Goal: Task Accomplishment & Management: Manage account settings

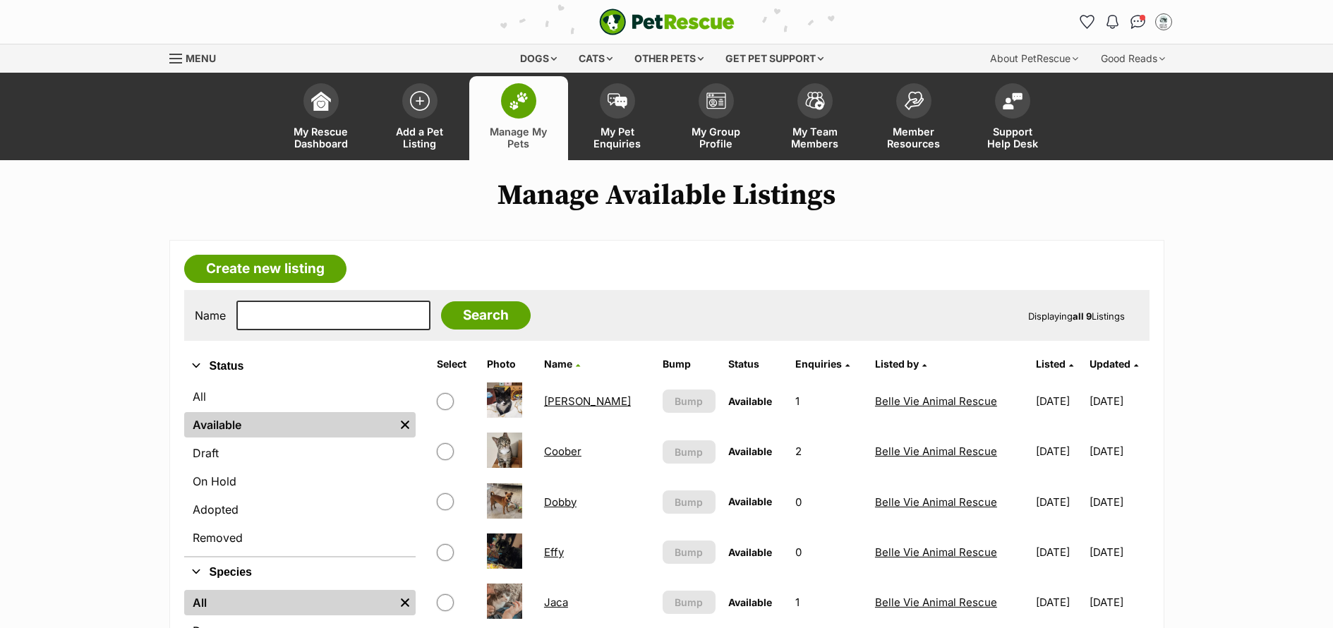
scroll to position [3, 0]
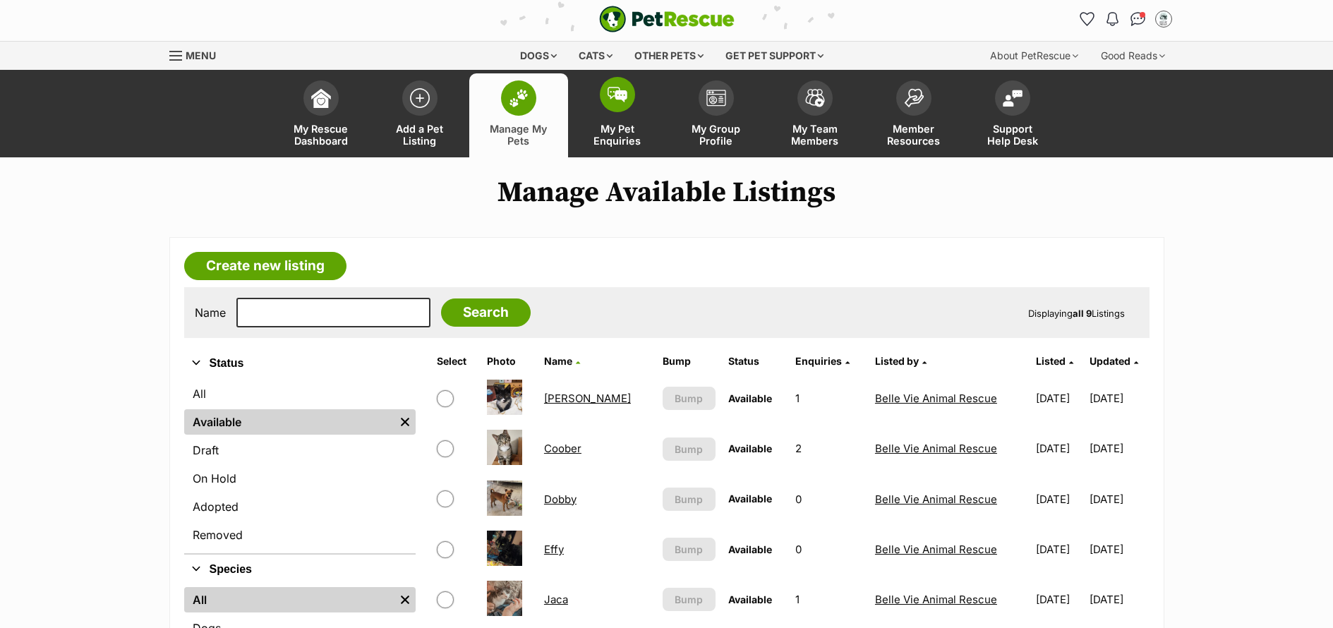
click at [623, 146] on span "My Pet Enquiries" at bounding box center [618, 135] width 64 height 24
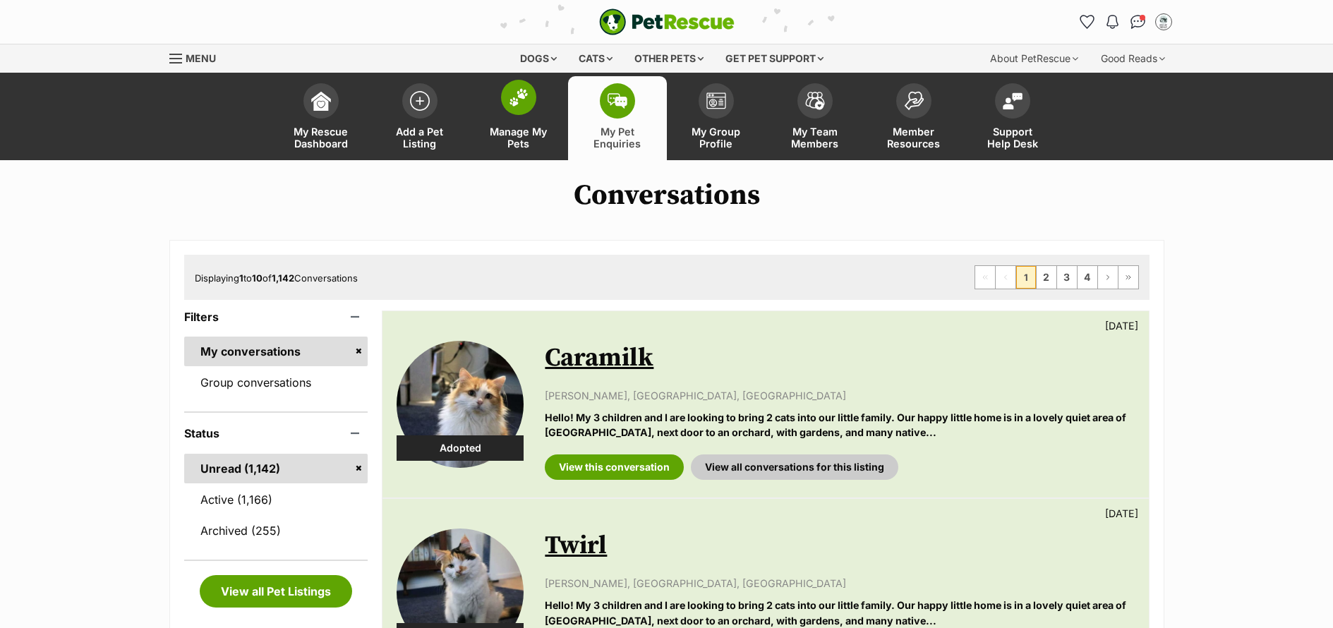
click at [540, 130] on span "Manage My Pets" at bounding box center [519, 138] width 64 height 24
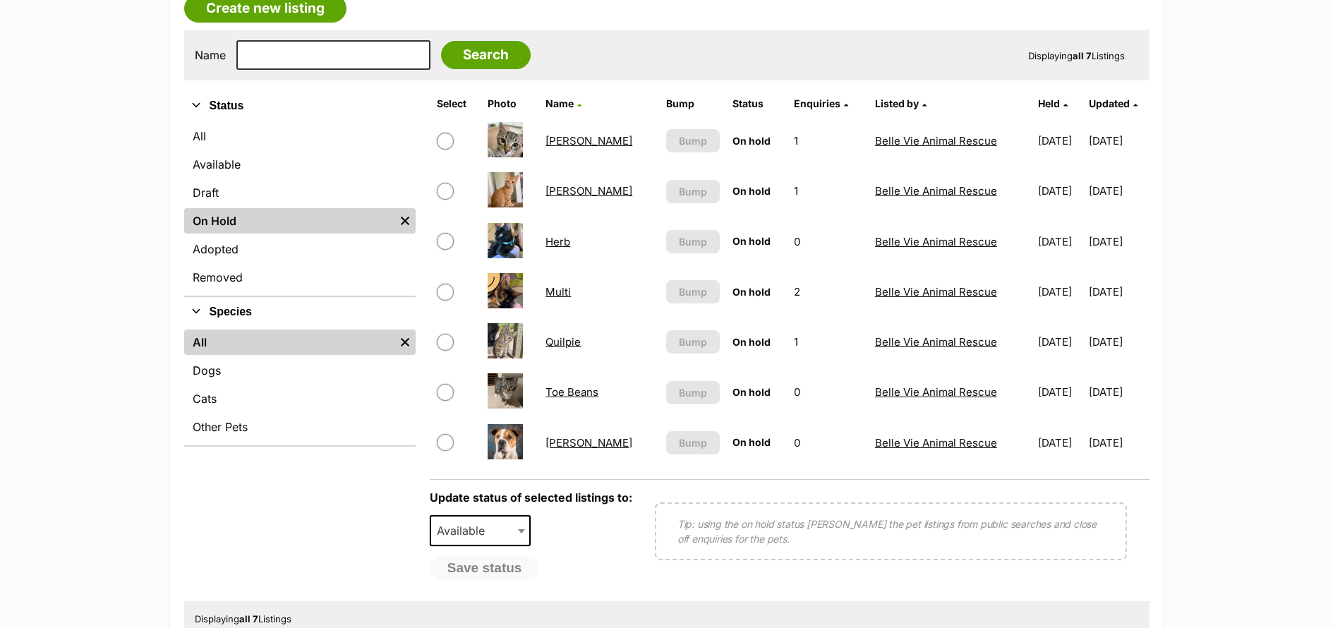
click at [571, 393] on link "Toe Beans" at bounding box center [572, 391] width 53 height 13
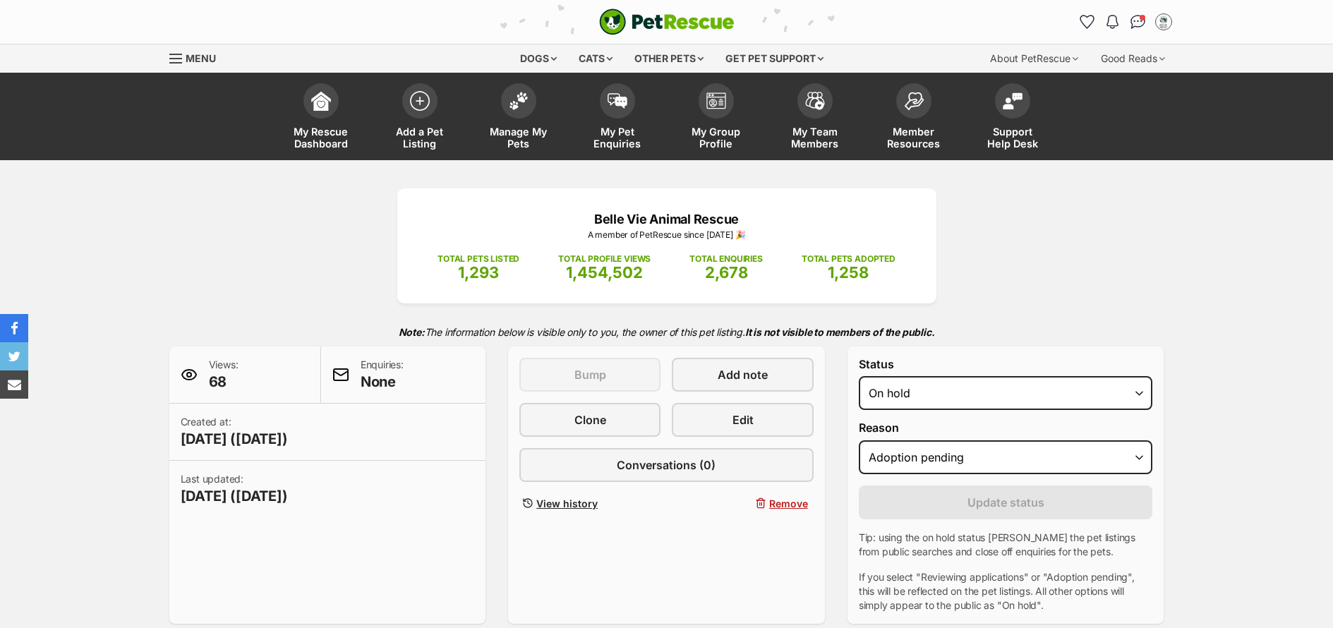
select select "adoption_pending"
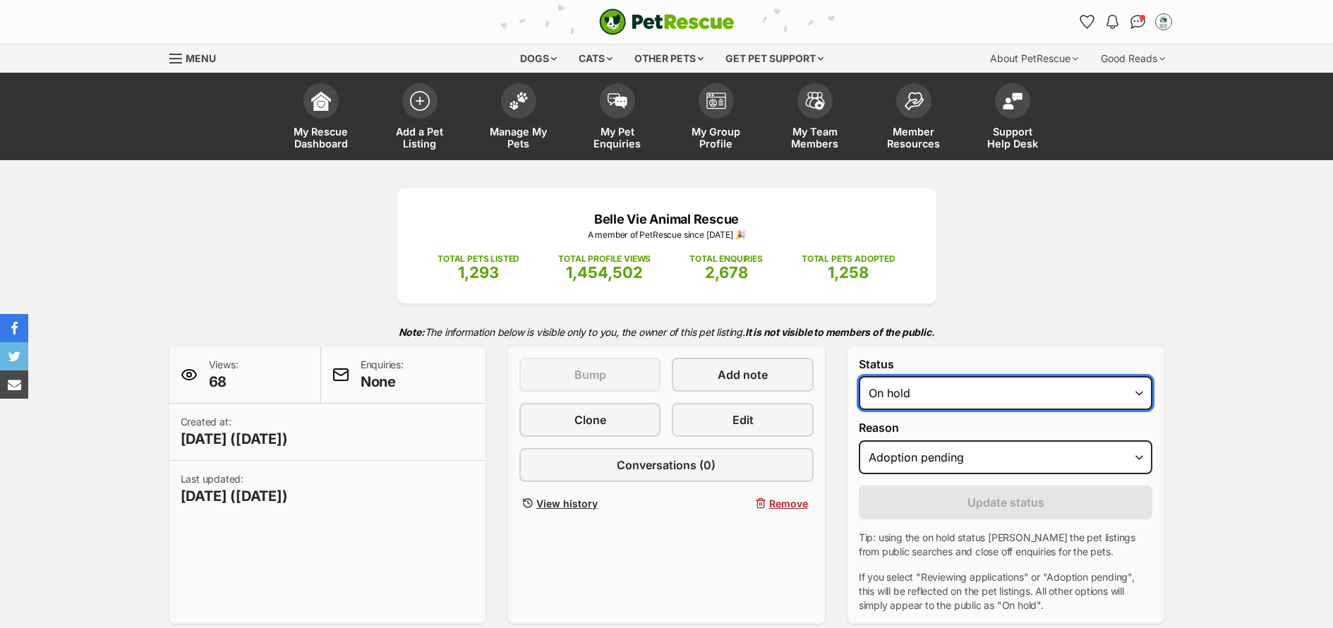
click at [972, 390] on select "Draft Available On hold Adopted" at bounding box center [1006, 393] width 294 height 34
select select "active"
click at [859, 376] on select "Draft Available On hold Adopted" at bounding box center [1006, 393] width 294 height 34
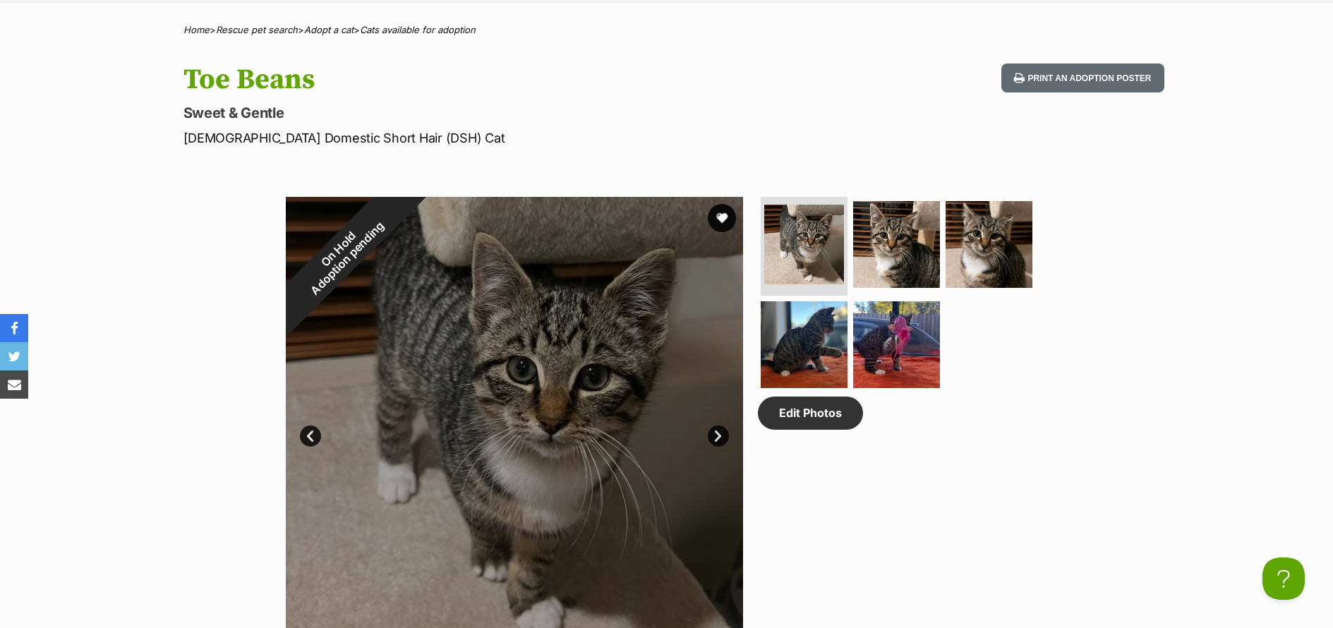
scroll to position [150, 0]
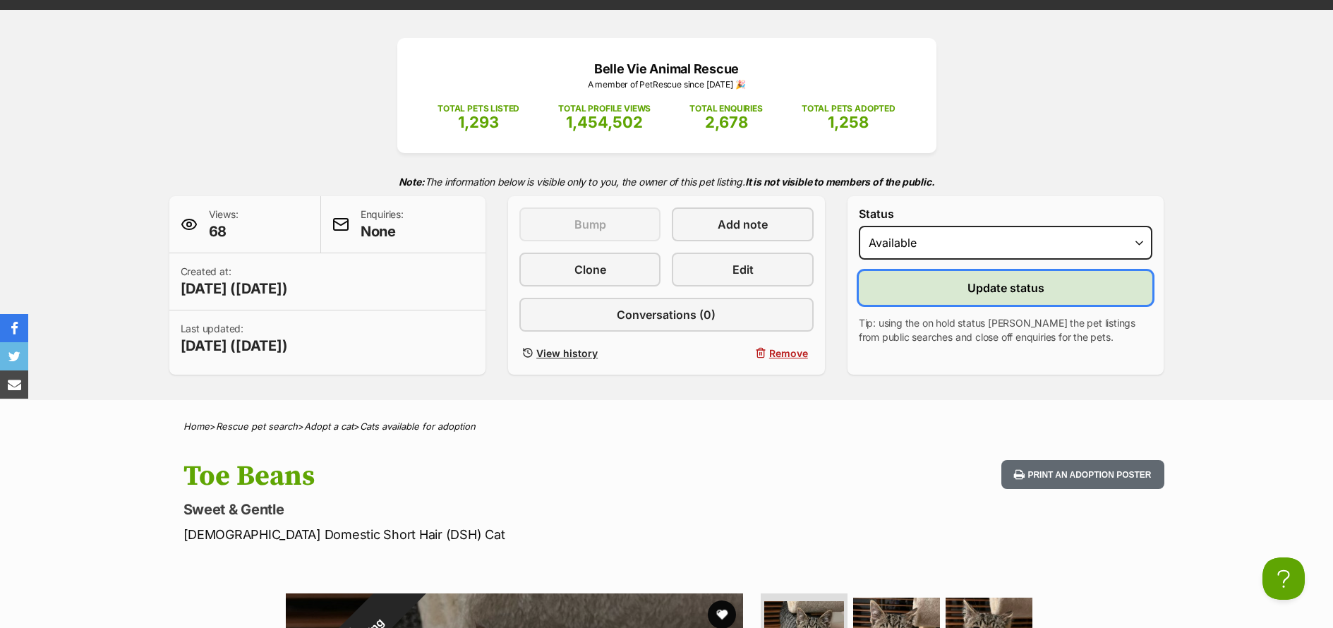
click at [1051, 284] on button "Update status" at bounding box center [1006, 288] width 294 height 34
